Goal: Communication & Community: Answer question/provide support

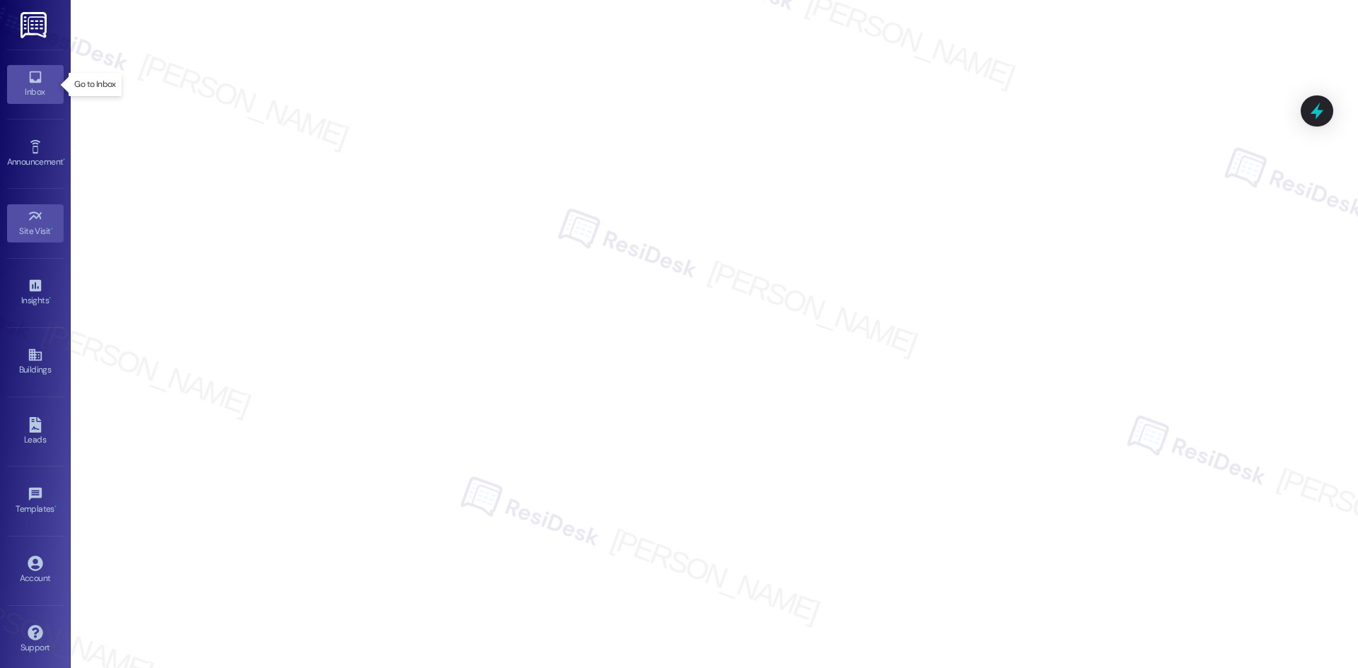
click at [32, 81] on icon at bounding box center [35, 77] width 12 height 12
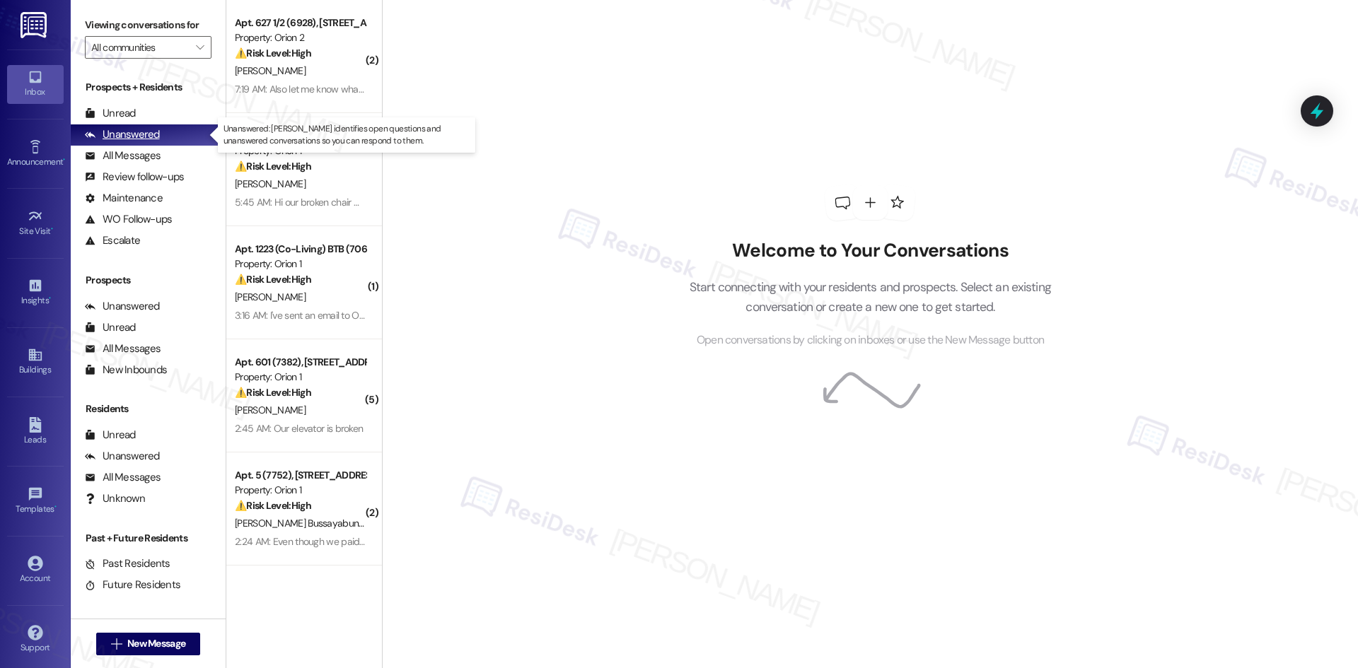
click at [135, 132] on div "Unanswered" at bounding box center [122, 134] width 75 height 15
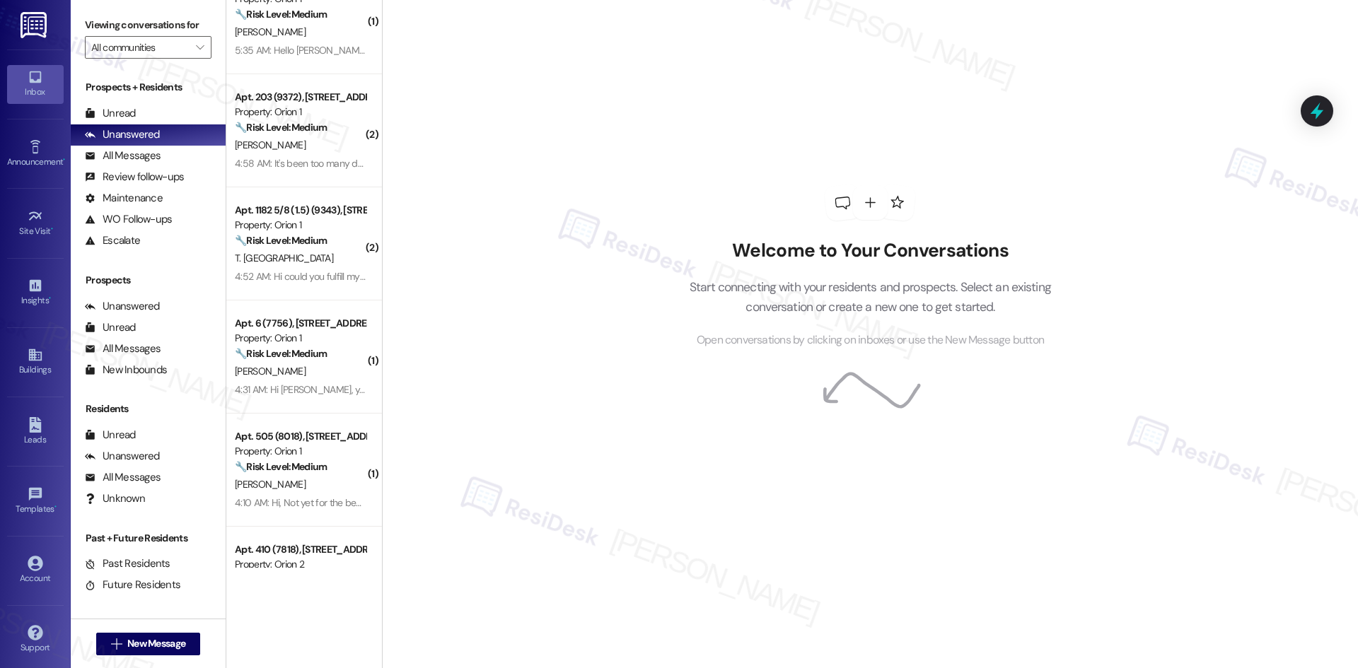
scroll to position [1344, 0]
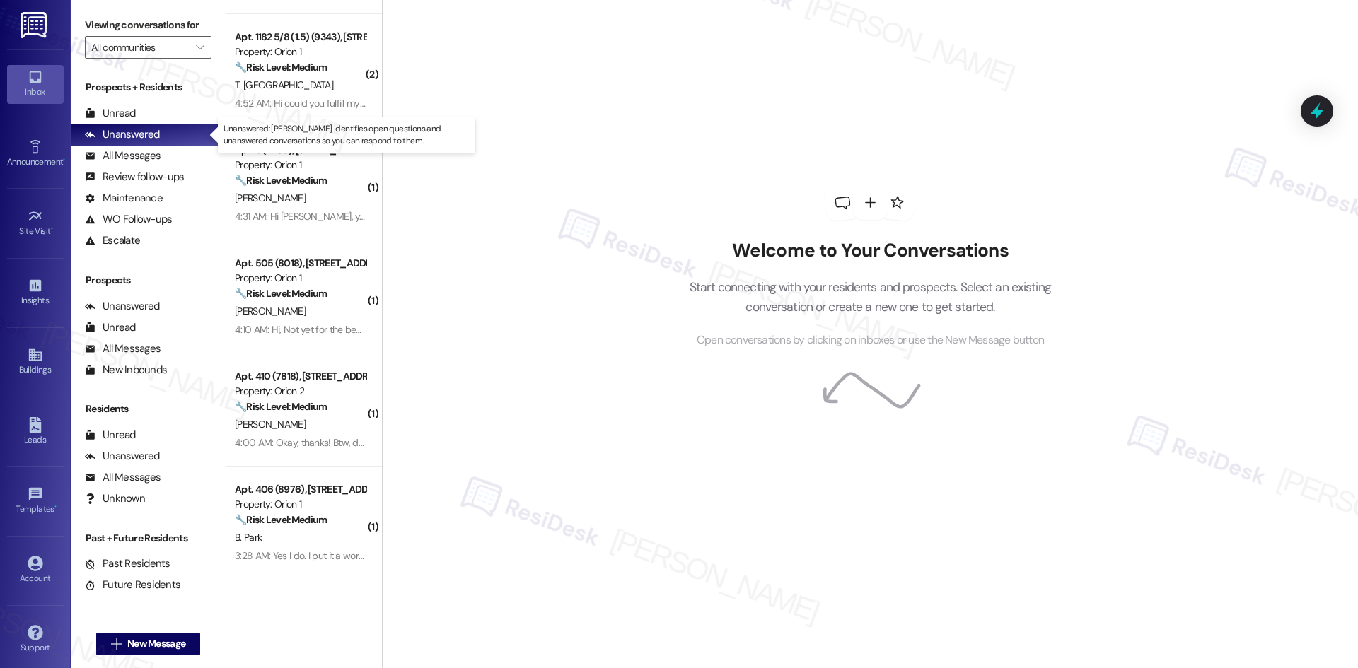
click at [150, 136] on div "Unanswered" at bounding box center [122, 134] width 75 height 15
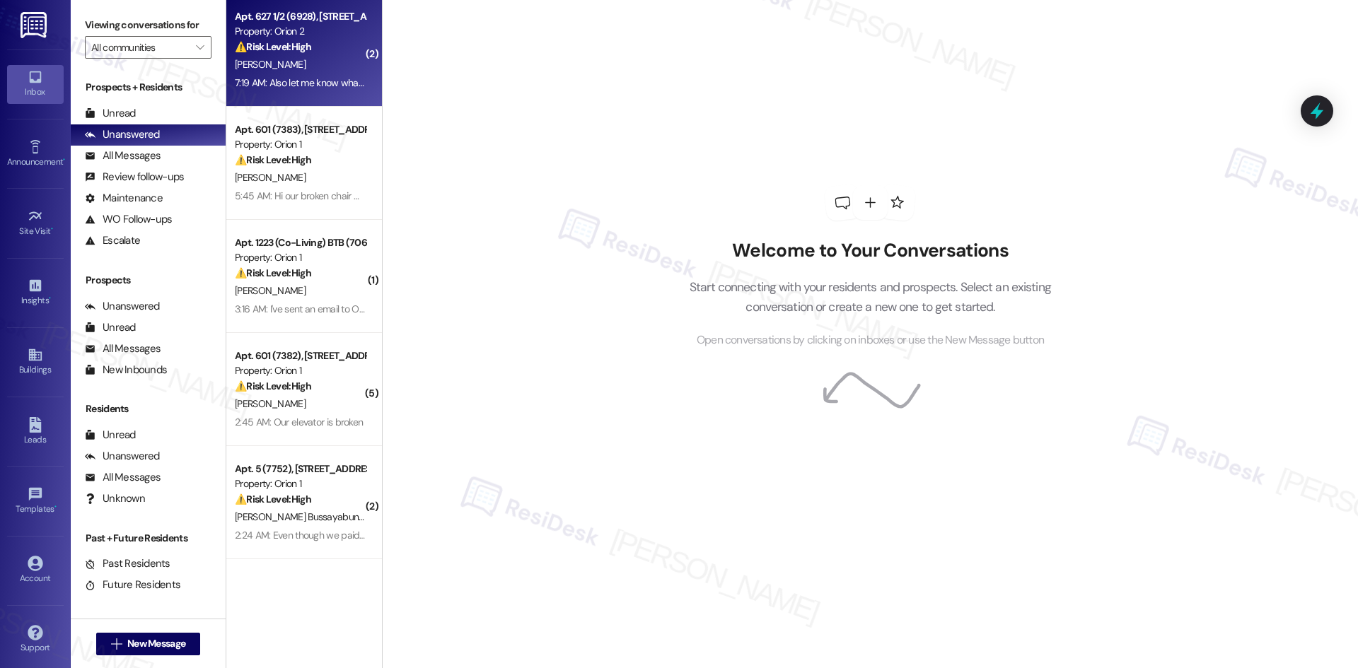
scroll to position [0, 0]
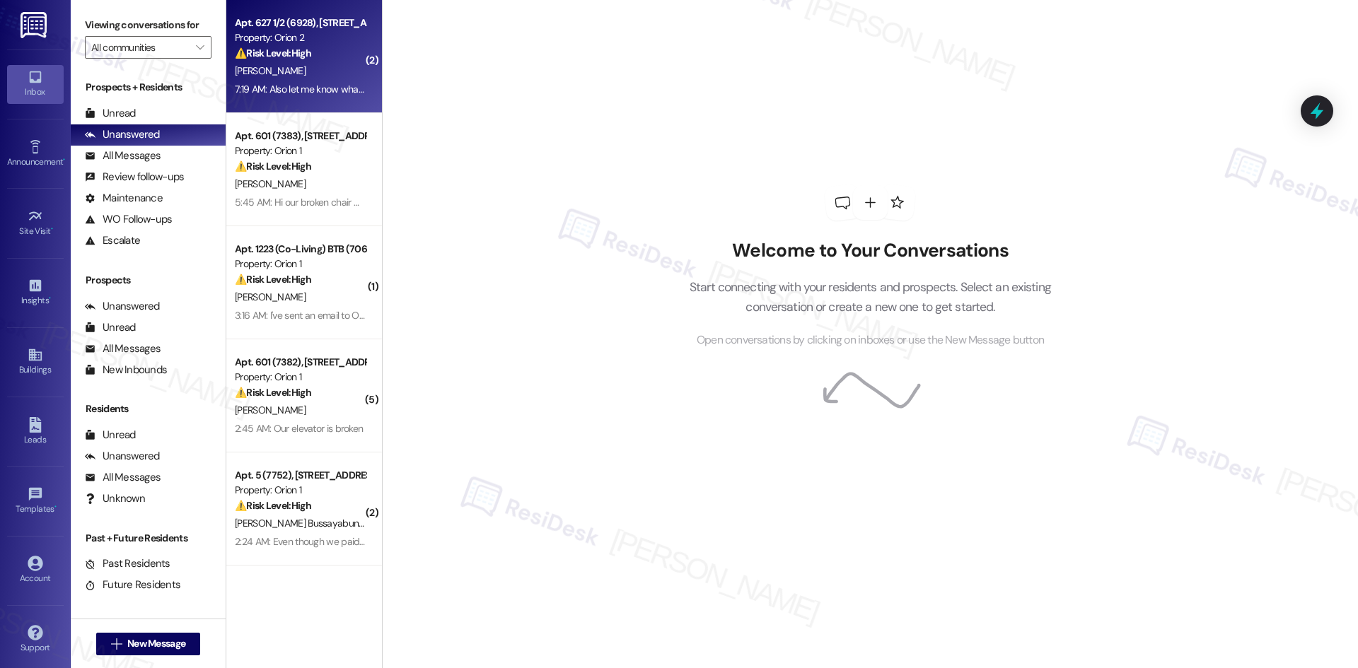
click at [295, 28] on div "Apt. 627 1/2 (6928), [STREET_ADDRESS]" at bounding box center [300, 23] width 131 height 15
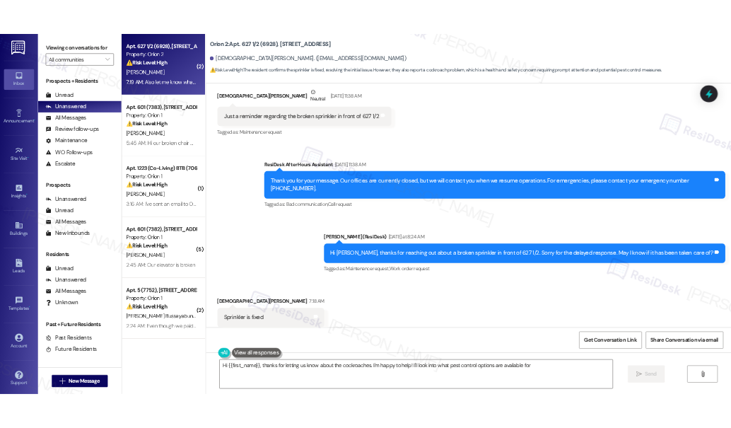
scroll to position [487, 0]
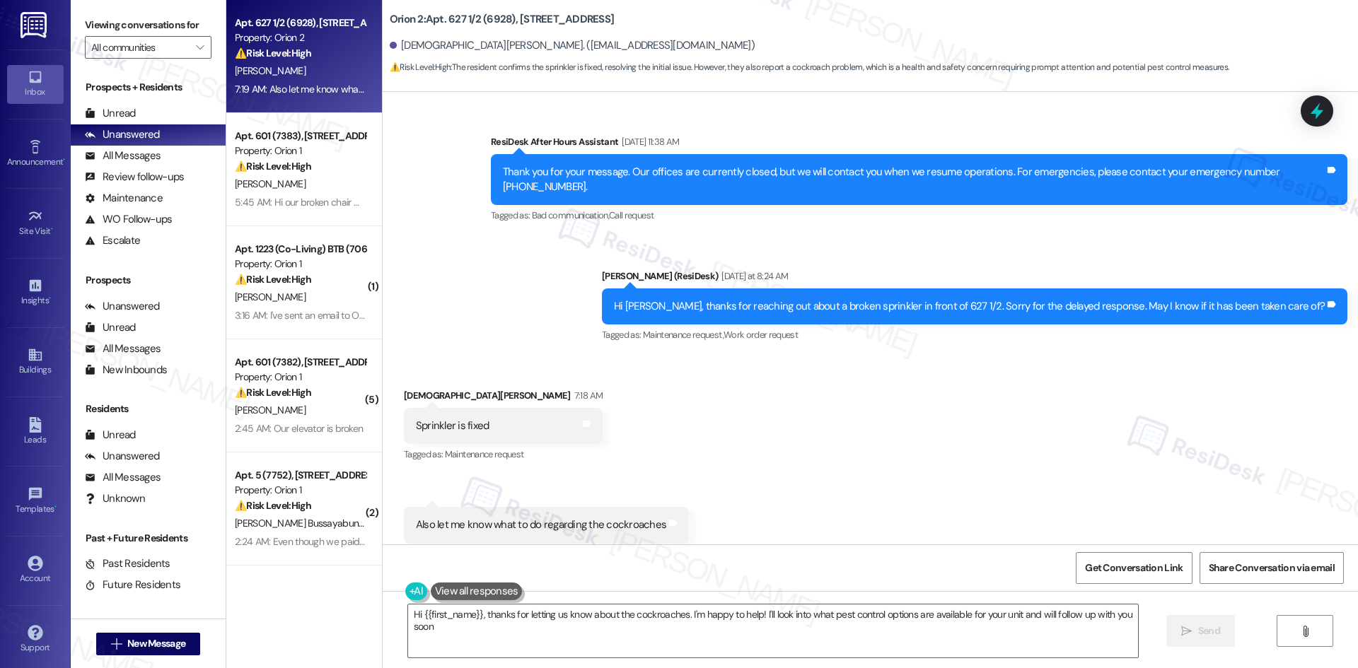
type textarea "Hi {{first_name}}, thanks for letting us know about the cockroaches. I'm happy …"
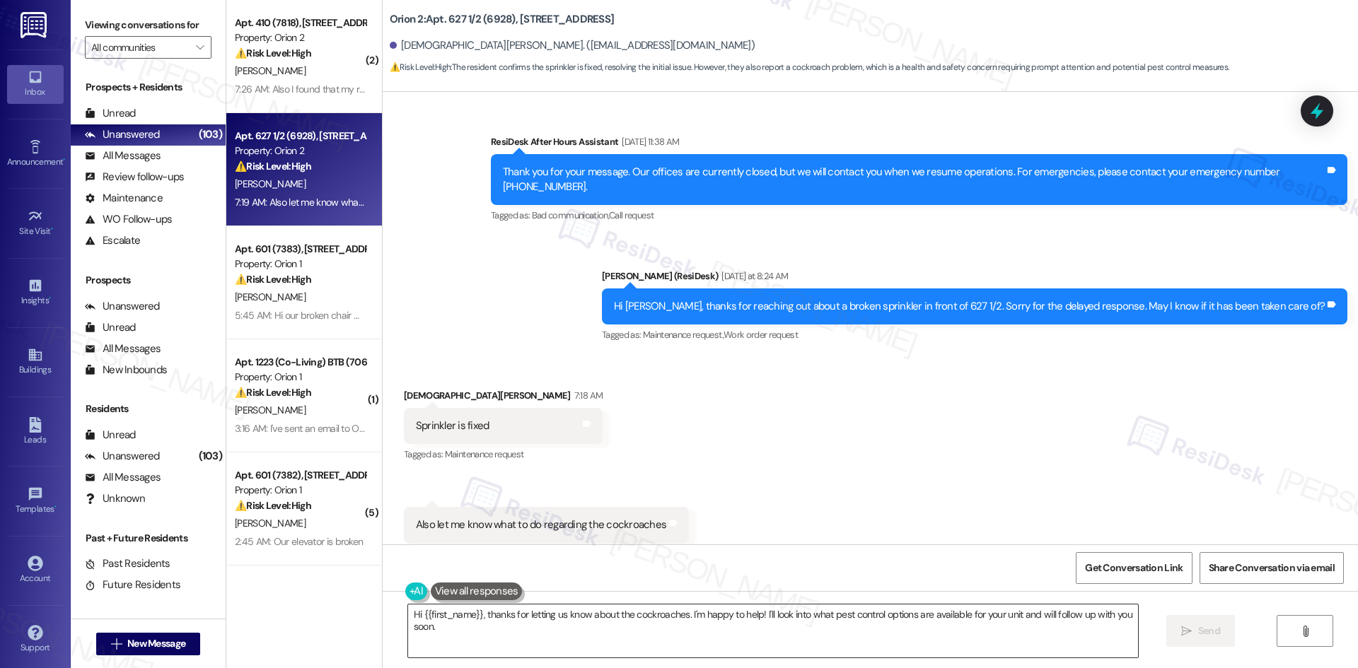
drag, startPoint x: 666, startPoint y: 612, endPoint x: 806, endPoint y: 632, distance: 141.4
click at [666, 612] on textarea "Hi {{first_name}}, thanks for letting us know about the cockroaches. I'm happy …" at bounding box center [773, 631] width 730 height 53
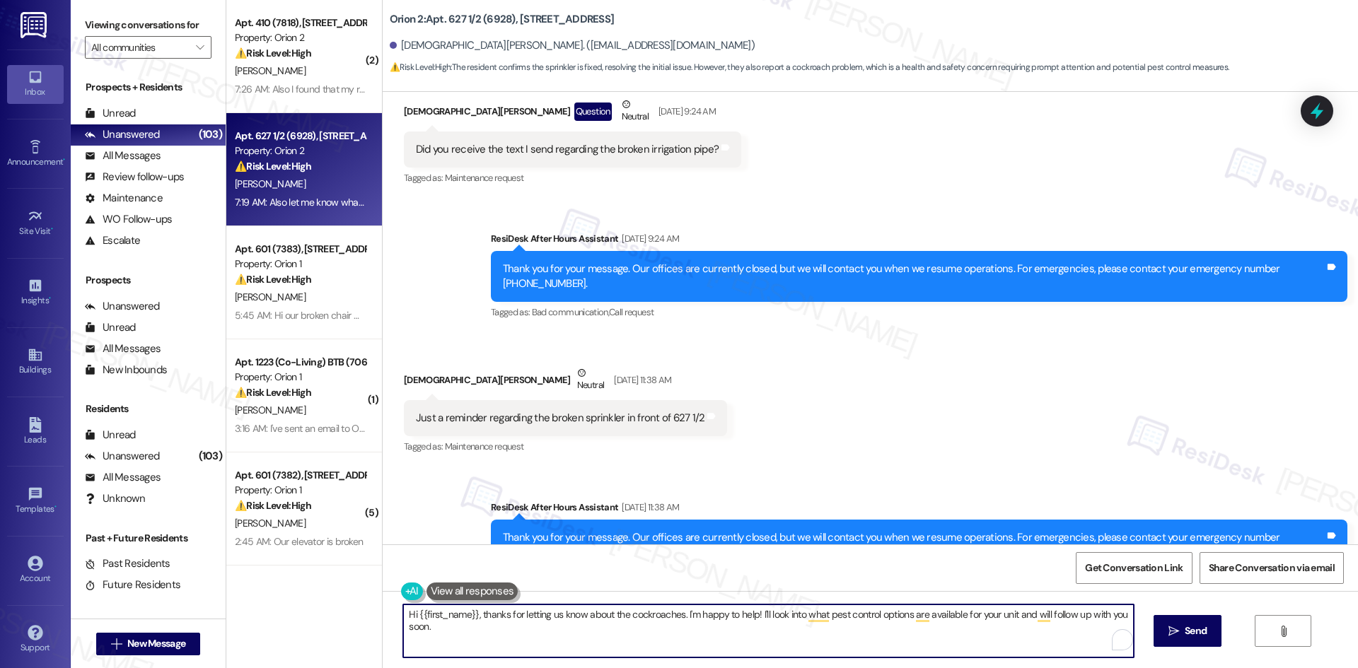
scroll to position [124, 0]
